Goal: Task Accomplishment & Management: Manage account settings

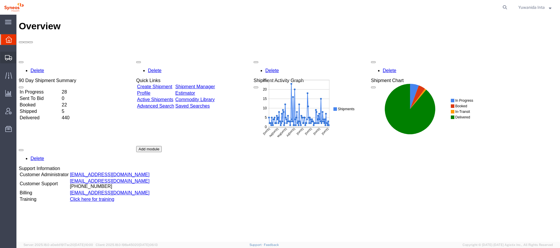
click at [0, 0] on span "Shipment Manager" at bounding box center [0, 0] width 0 height 0
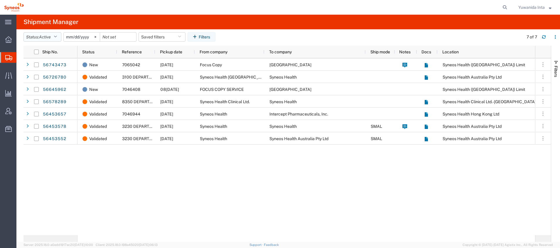
click at [57, 37] on icon "button" at bounding box center [55, 37] width 3 height 4
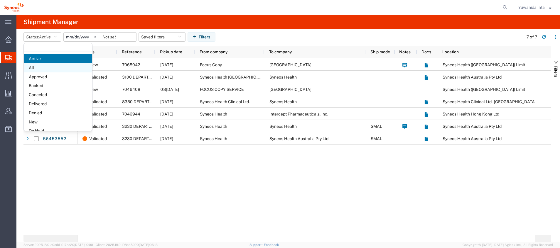
click at [48, 67] on span "All" at bounding box center [58, 67] width 68 height 9
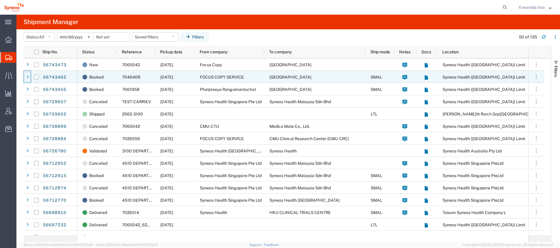
click at [29, 79] on div at bounding box center [28, 77] width 6 height 9
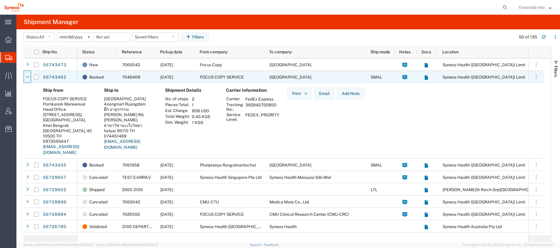
click at [28, 79] on icon at bounding box center [28, 77] width 4 height 4
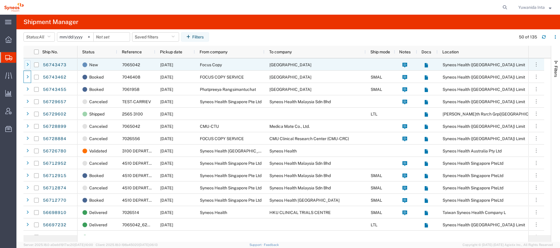
click at [29, 66] on div at bounding box center [28, 64] width 6 height 9
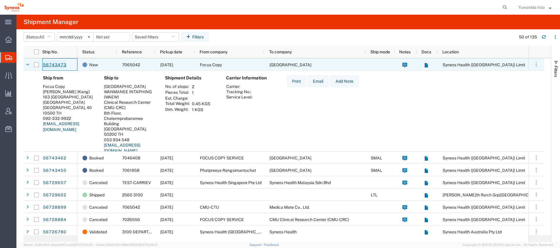
click at [48, 65] on link "56743473" at bounding box center [55, 64] width 24 height 9
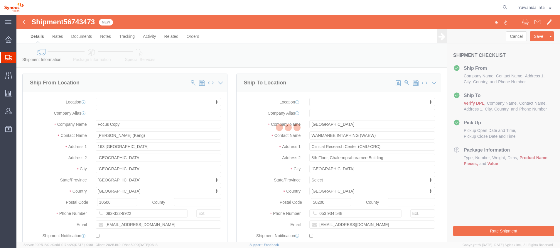
select select
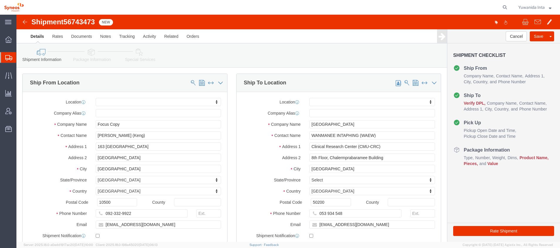
click icon
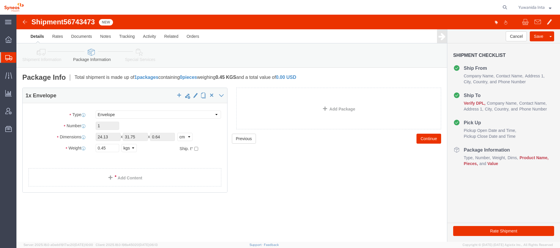
click icon
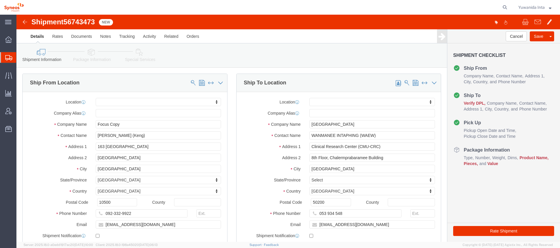
click icon
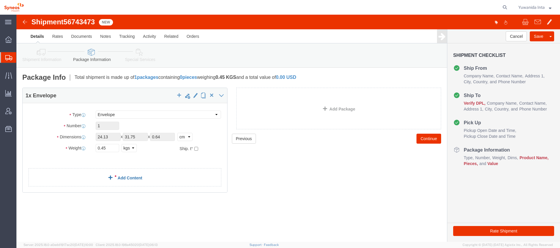
click link "Add Content"
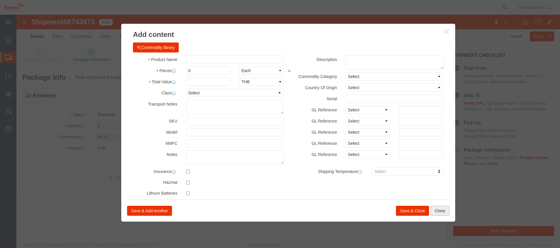
click button "Close"
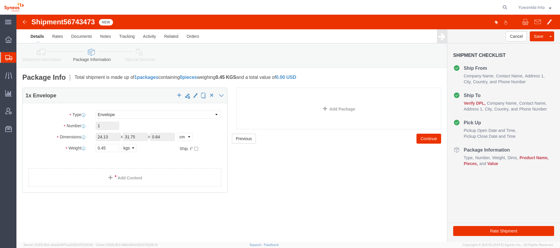
drag, startPoint x: 8, startPoint y: 56, endPoint x: 26, endPoint y: 68, distance: 21.7
click at [8, 56] on icon at bounding box center [8, 57] width 7 height 5
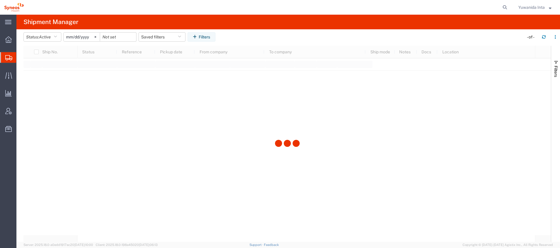
click at [0, 0] on span "Shipment Manager" at bounding box center [0, 0] width 0 height 0
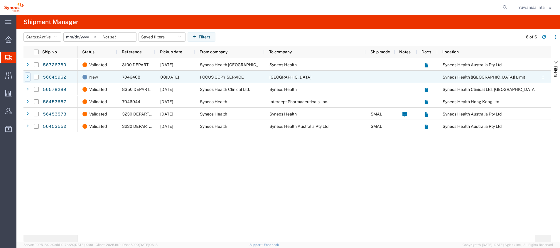
click at [30, 77] on div at bounding box center [28, 77] width 6 height 9
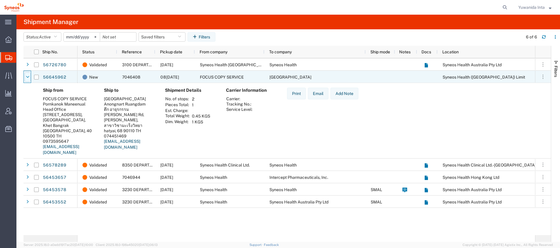
click at [28, 75] on icon at bounding box center [28, 77] width 4 height 4
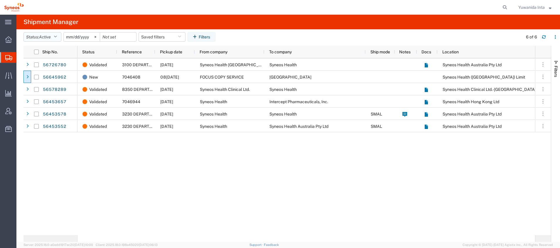
click at [60, 36] on button "Status: Active" at bounding box center [42, 36] width 38 height 9
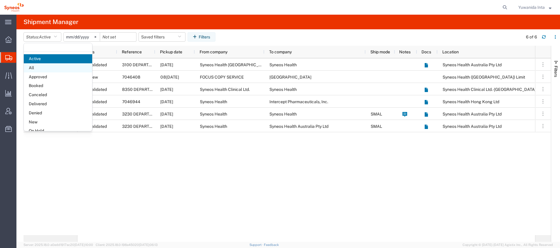
click at [33, 68] on span "All" at bounding box center [58, 67] width 68 height 9
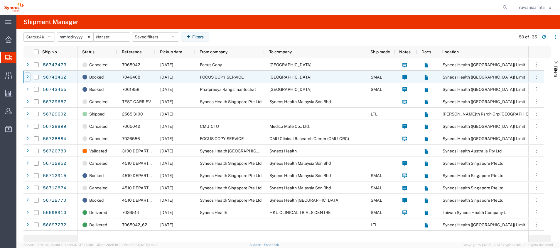
click at [29, 79] on div at bounding box center [28, 77] width 6 height 9
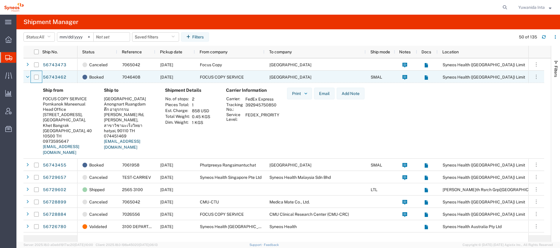
click at [32, 77] on div at bounding box center [36, 77] width 11 height 12
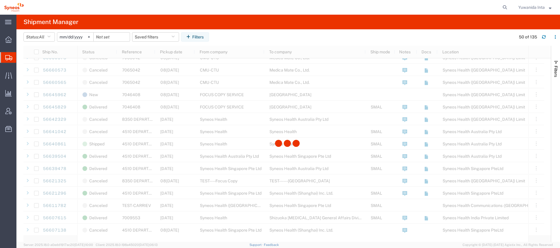
scroll to position [440, 0]
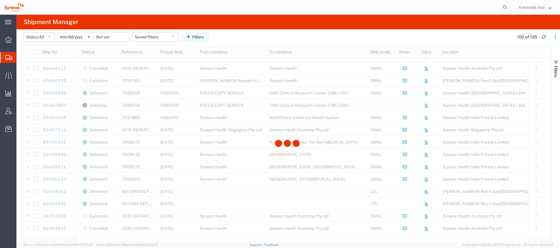
scroll to position [1101, 0]
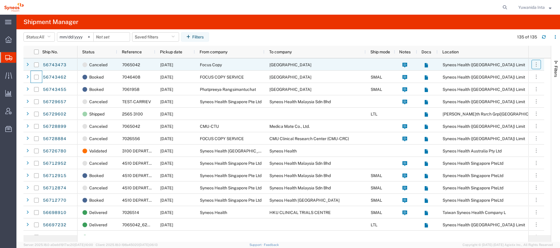
click at [540, 61] on button "button" at bounding box center [536, 64] width 9 height 9
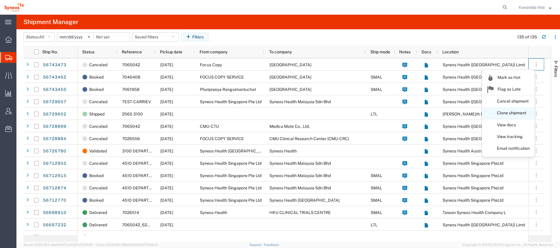
click at [521, 113] on link "Clone shipment" at bounding box center [508, 113] width 52 height 11
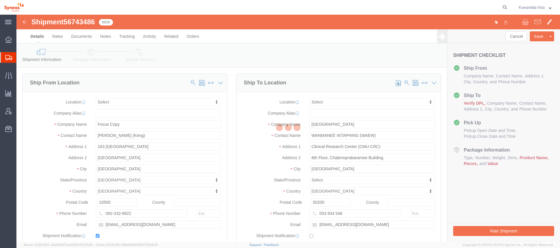
select select
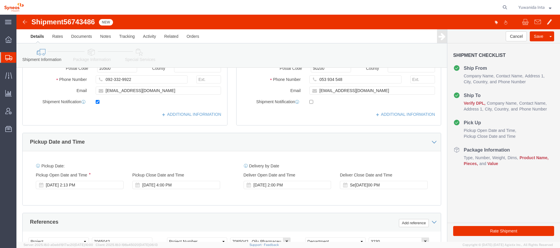
scroll to position [176, 0]
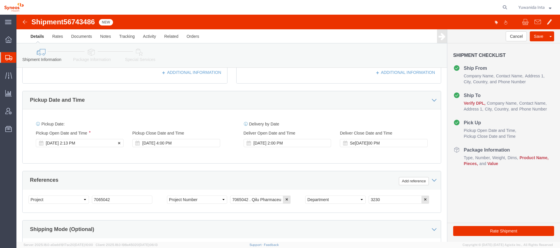
click div "[DATE] 2:13 PM"
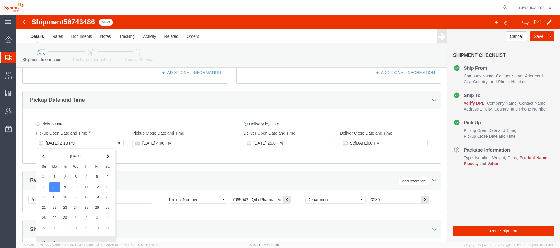
scroll to position [277, 0]
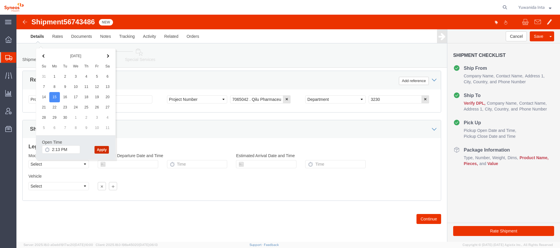
click button "Apply"
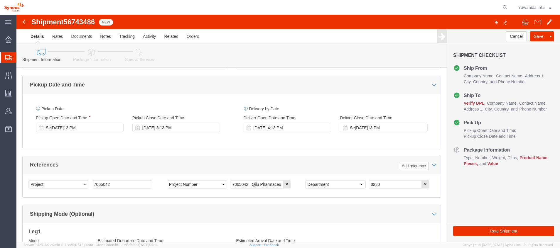
scroll to position [189, 0]
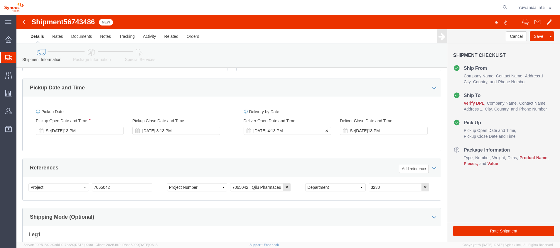
click div "[DATE] 4:13 PM"
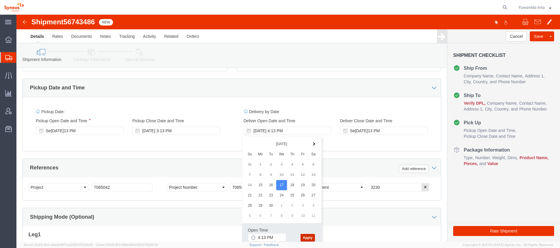
click button "Apply"
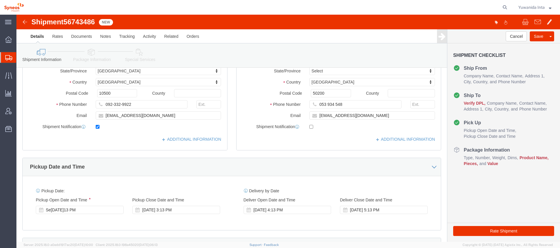
scroll to position [100, 0]
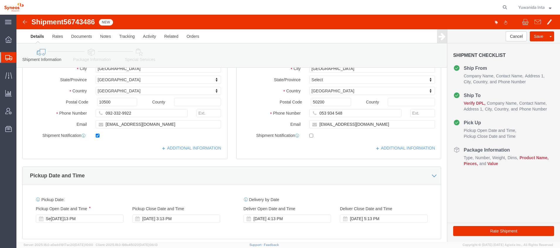
click icon
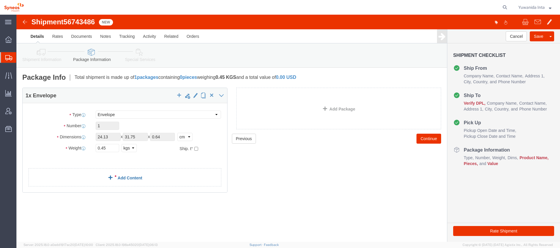
click link "Add Content"
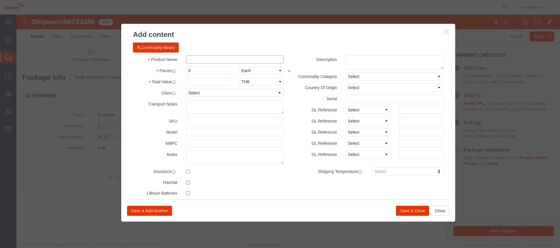
click input "text"
click div "Add content Commodity library Product Name Pieces 0 Select Bag Barrels 100Board…"
click button "Commodity library"
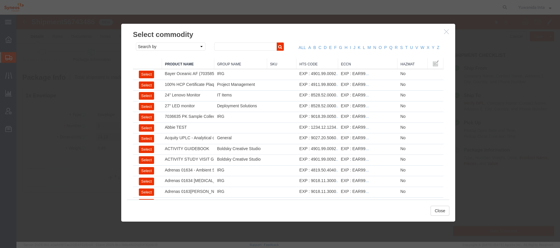
click icon "button"
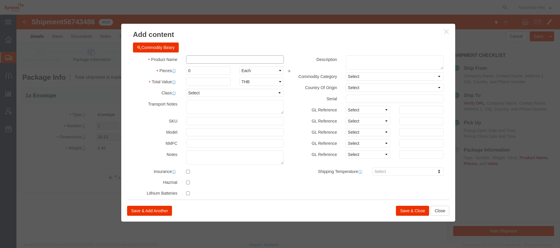
click input "text"
type input "ก"
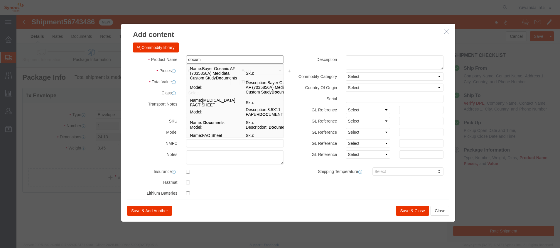
type input "docume"
click td "Model:"
select select
type input "1"
select select
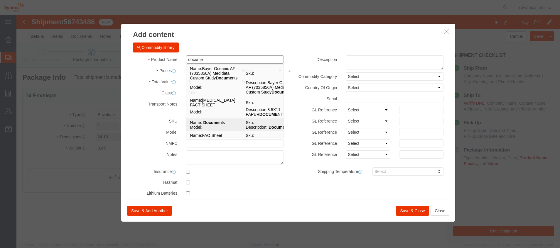
select select "AR"
type input "Documents"
type textarea "Documents"
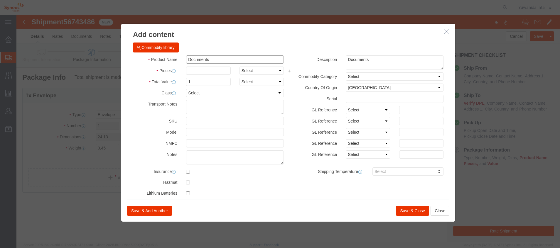
type input "Documents"
click input "text"
type input "1"
click button "Save & Close"
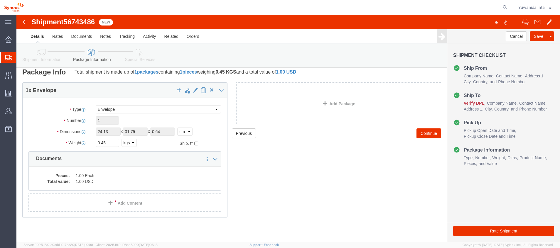
scroll to position [6, 0]
click button "Continue"
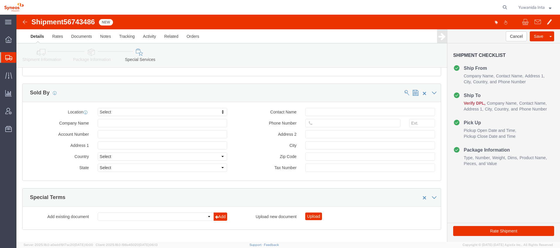
scroll to position [619, 0]
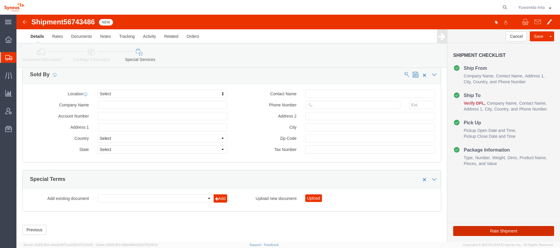
click button "Rate Shipment"
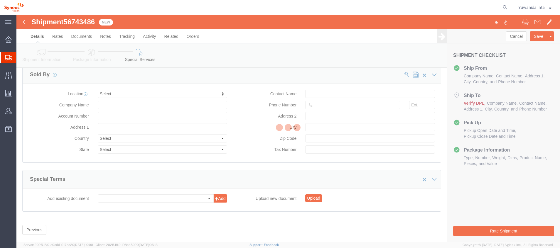
scroll to position [0, 0]
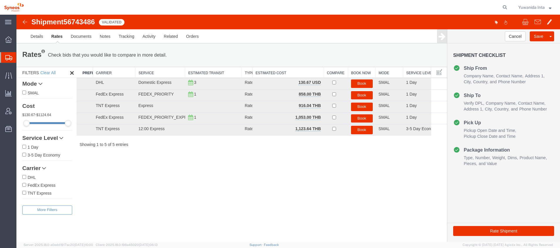
click at [8, 57] on icon at bounding box center [8, 57] width 7 height 5
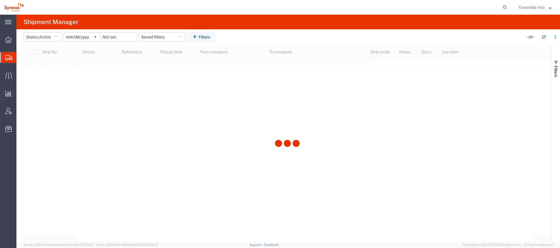
click at [0, 0] on span "Shipment Manager" at bounding box center [0, 0] width 0 height 0
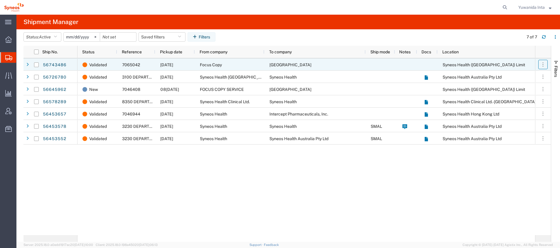
click at [543, 65] on icon "button" at bounding box center [543, 65] width 6 height 6
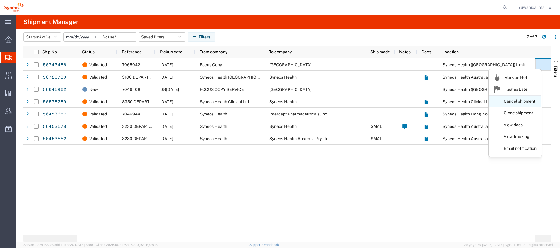
click at [528, 102] on link "Cancel shipment" at bounding box center [515, 101] width 52 height 11
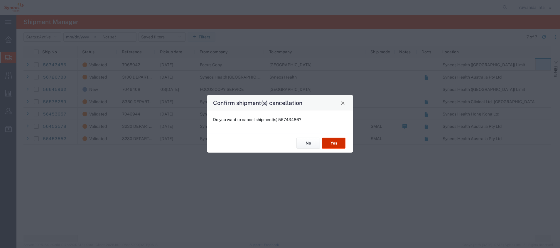
click at [334, 147] on button "Yes" at bounding box center [333, 143] width 23 height 11
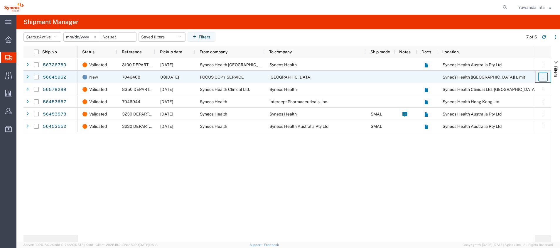
click at [543, 79] on icon "button" at bounding box center [543, 77] width 6 height 6
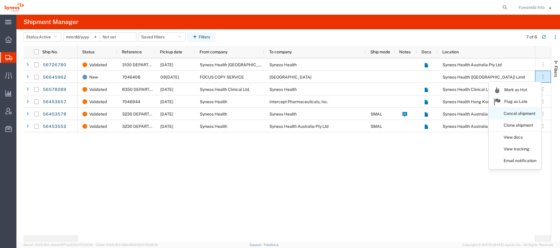
click at [523, 112] on link "Cancel shipment" at bounding box center [515, 114] width 52 height 11
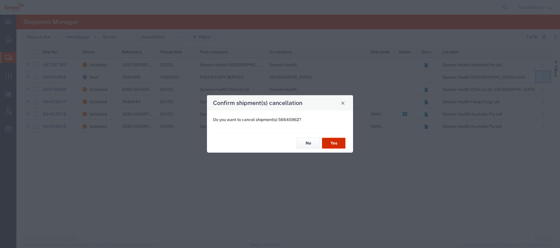
click at [337, 144] on button "Yes" at bounding box center [333, 143] width 23 height 11
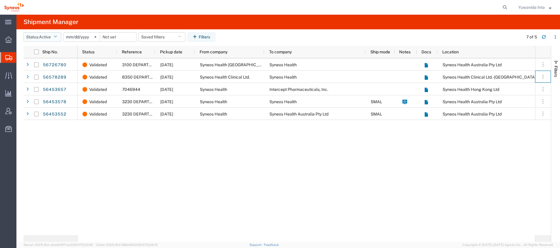
click at [57, 37] on icon "button" at bounding box center [55, 37] width 3 height 4
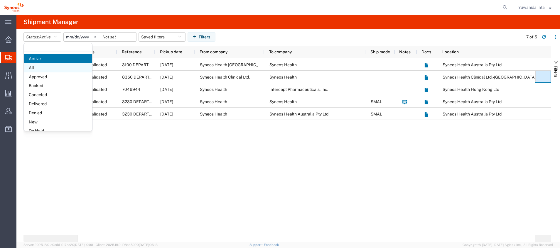
click at [48, 69] on span "All" at bounding box center [58, 67] width 68 height 9
